Goal: Task Accomplishment & Management: Use online tool/utility

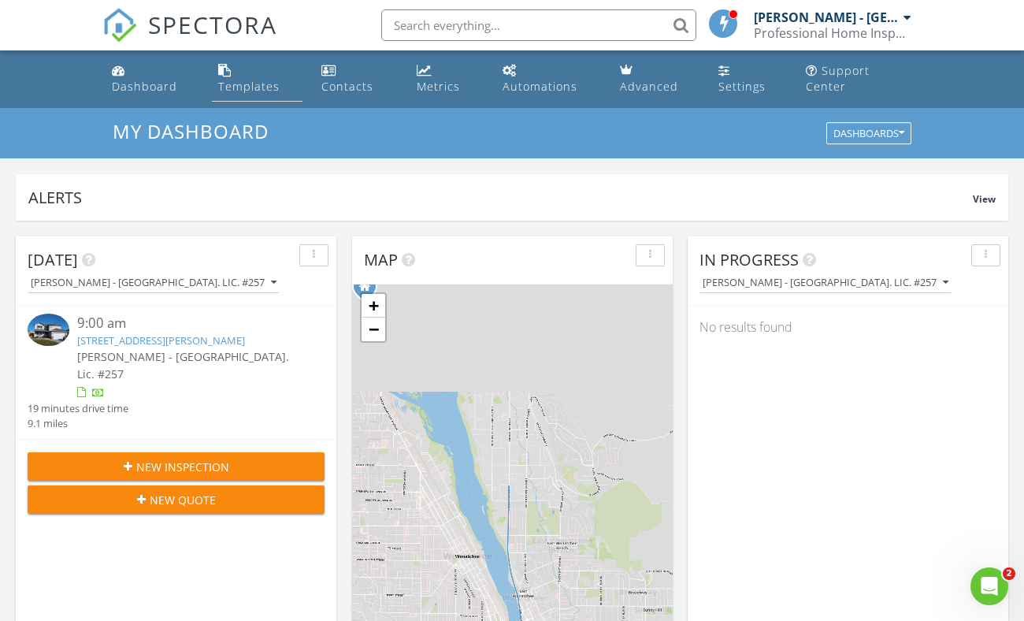
click at [261, 79] on div "Templates" at bounding box center [248, 86] width 61 height 15
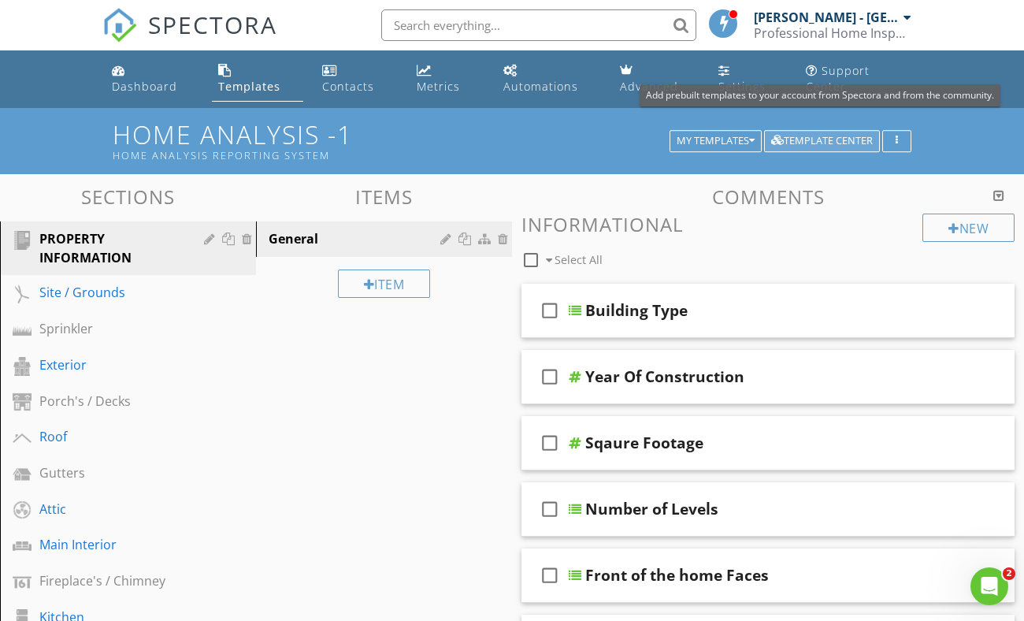
click at [867, 136] on div "Template Center" at bounding box center [822, 141] width 102 height 11
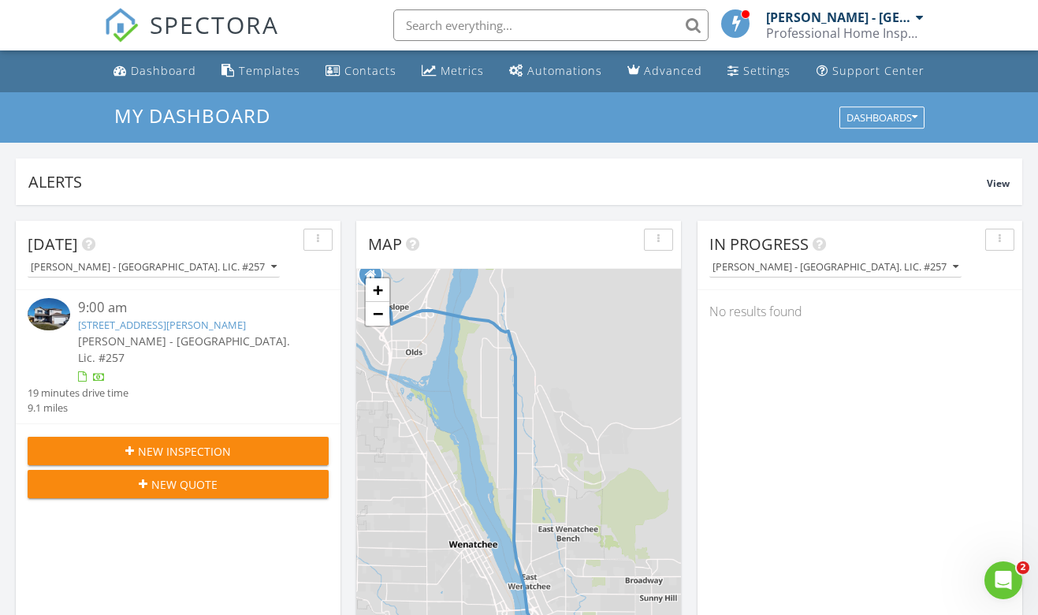
click at [317, 243] on div "button" at bounding box center [317, 239] width 15 height 11
click at [270, 250] on div "[DATE]" at bounding box center [166, 244] width 277 height 24
click at [240, 69] on div "Templates" at bounding box center [269, 70] width 61 height 15
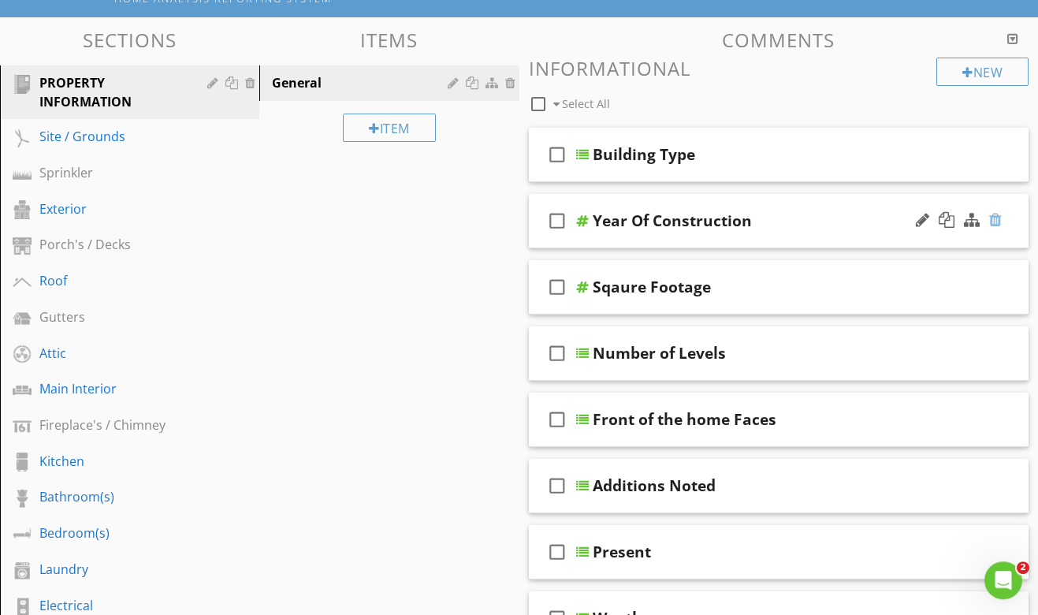
scroll to position [143, 0]
